Goal: Task Accomplishment & Management: Manage account settings

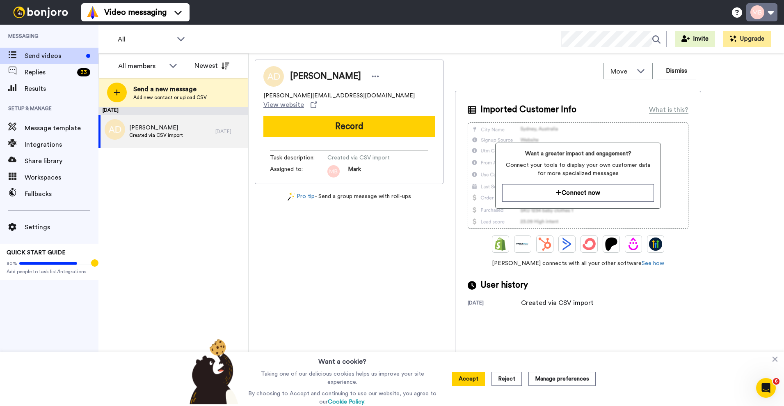
click at [762, 12] on button at bounding box center [762, 12] width 31 height 18
